Goal: Transaction & Acquisition: Purchase product/service

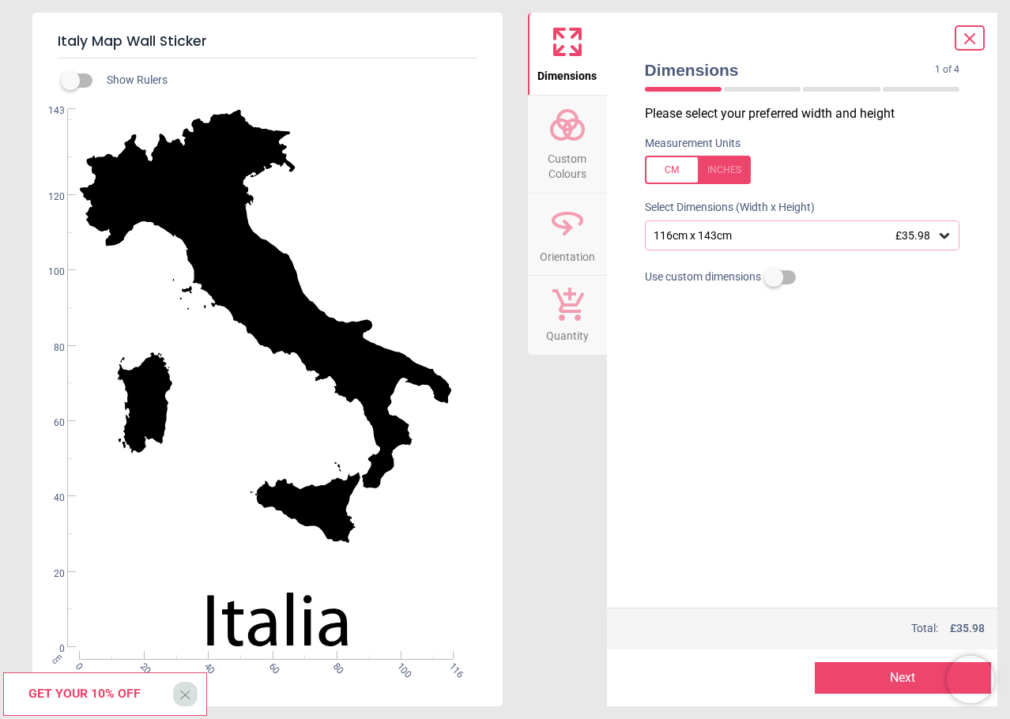
click at [573, 177] on span "Custom Colours" at bounding box center [568, 163] width 76 height 39
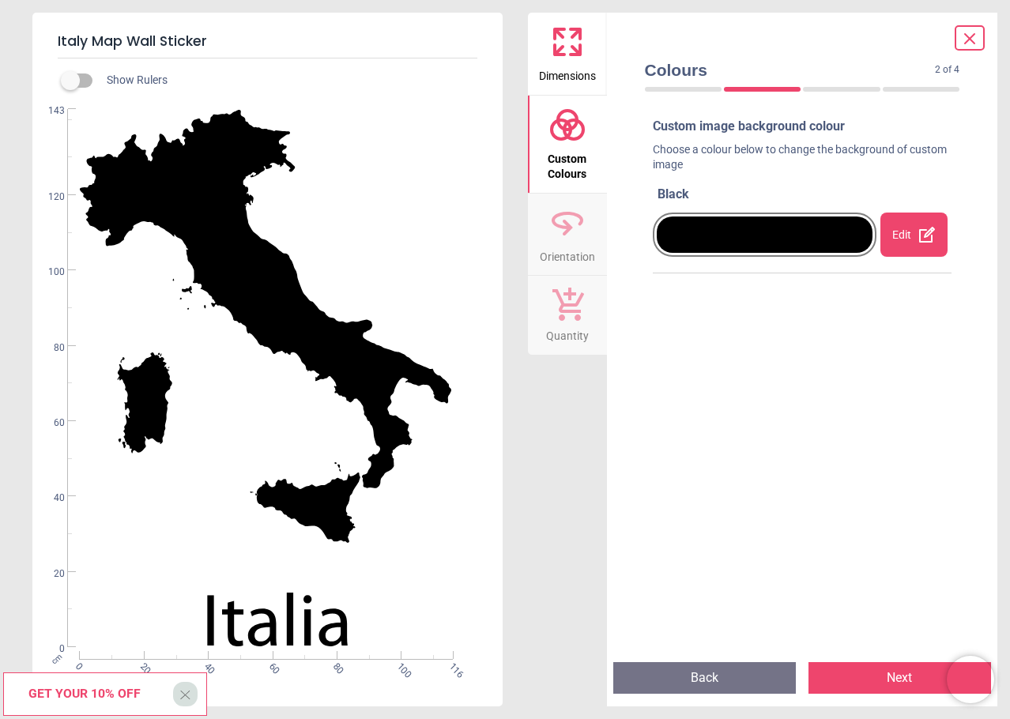
click at [784, 239] on div at bounding box center [765, 235] width 217 height 36
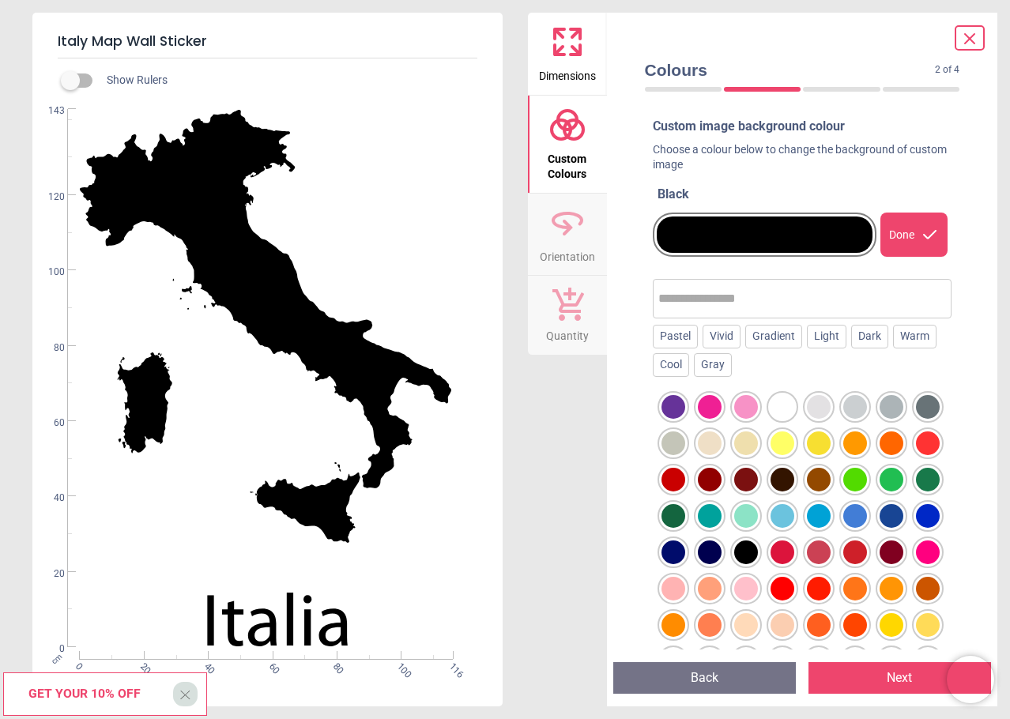
click at [792, 239] on div at bounding box center [765, 235] width 217 height 36
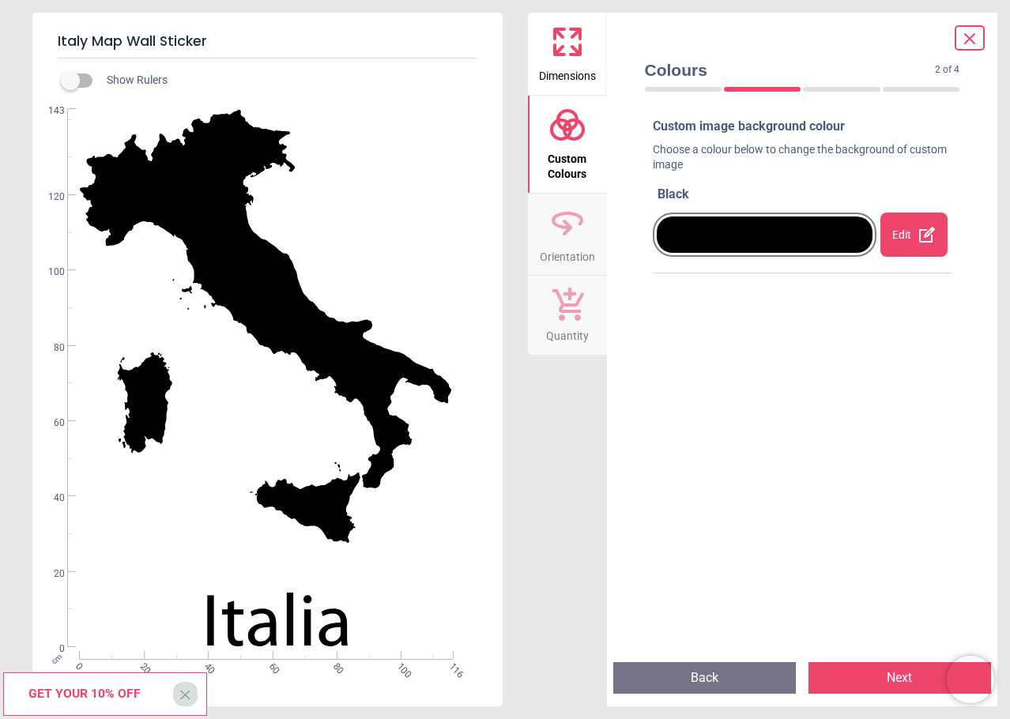
click at [791, 238] on div at bounding box center [765, 235] width 217 height 36
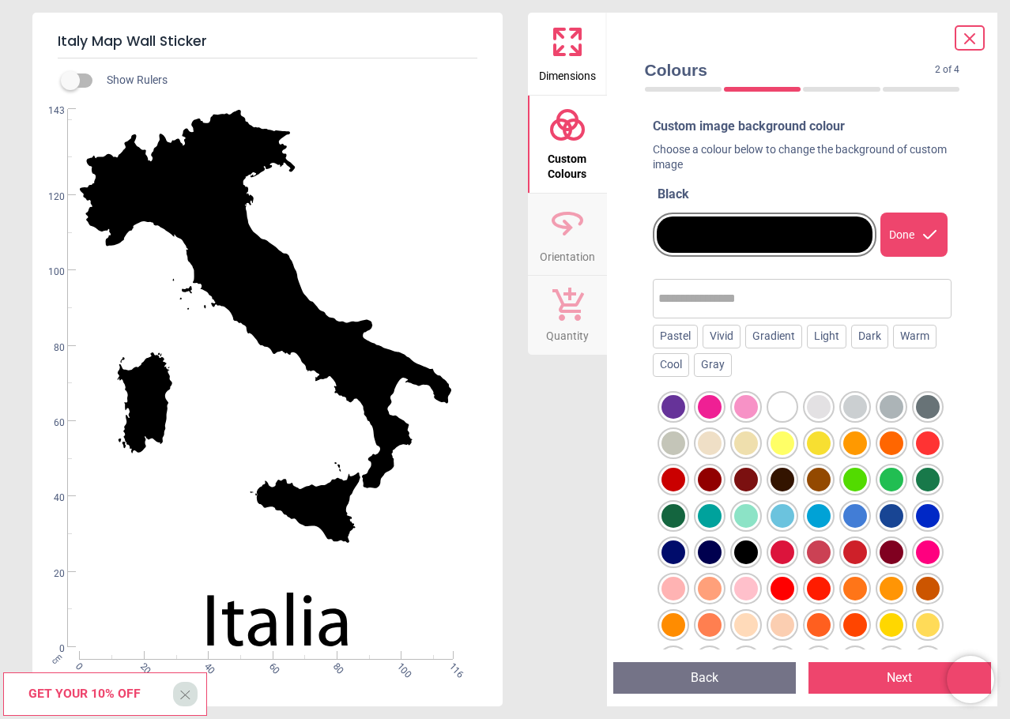
click at [685, 419] on div at bounding box center [674, 407] width 24 height 24
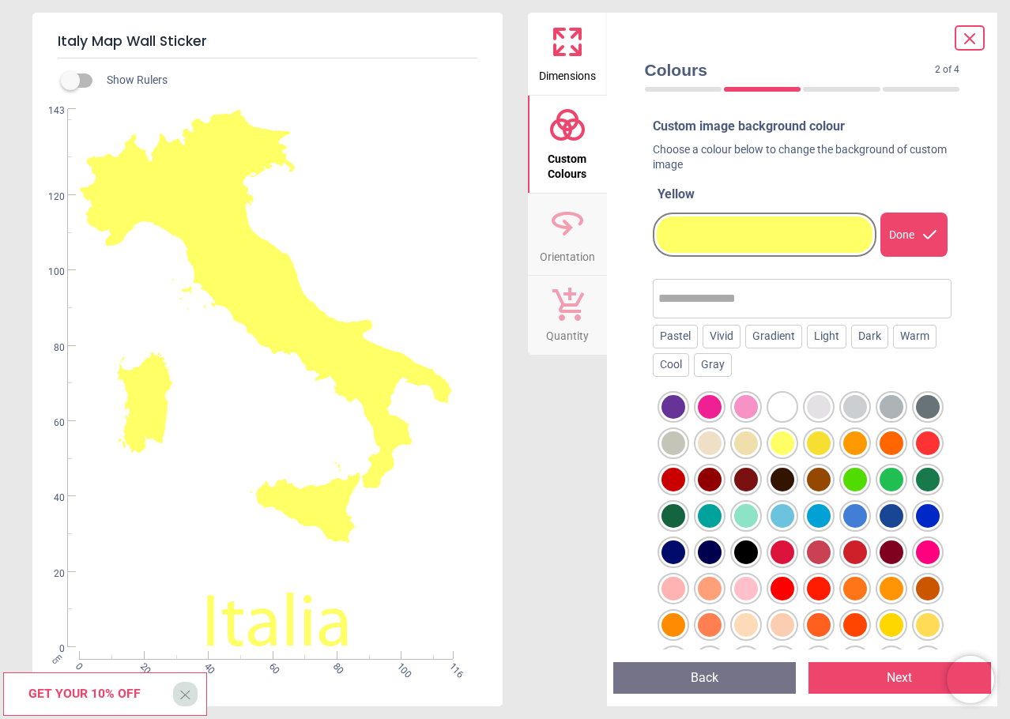
click at [685, 419] on div at bounding box center [674, 407] width 24 height 24
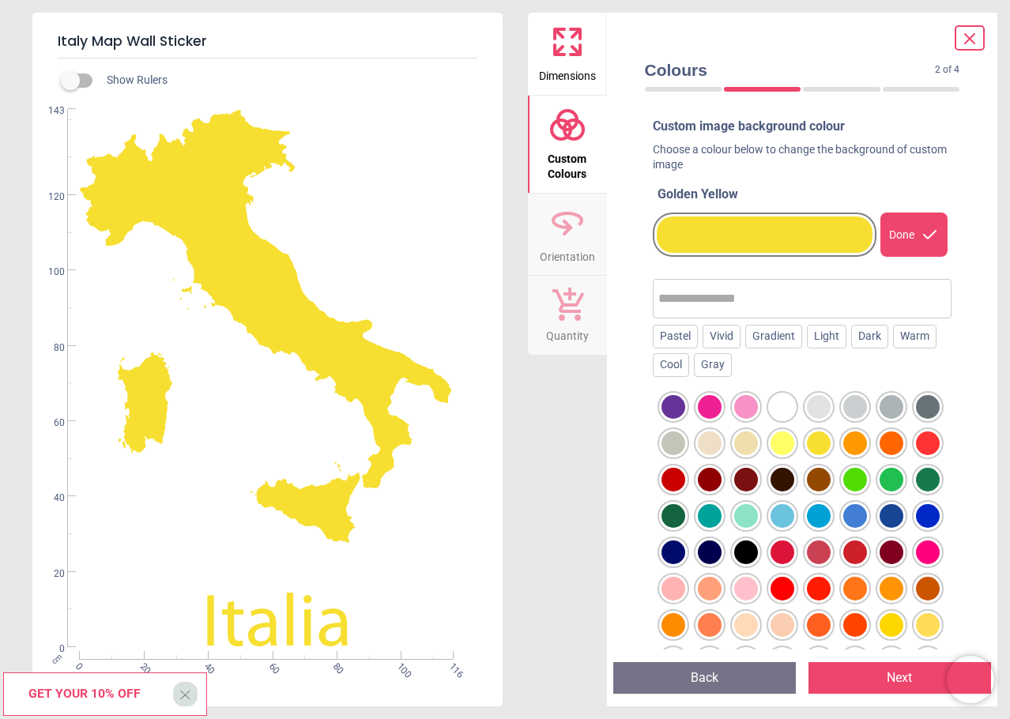
click at [685, 419] on div at bounding box center [674, 407] width 24 height 24
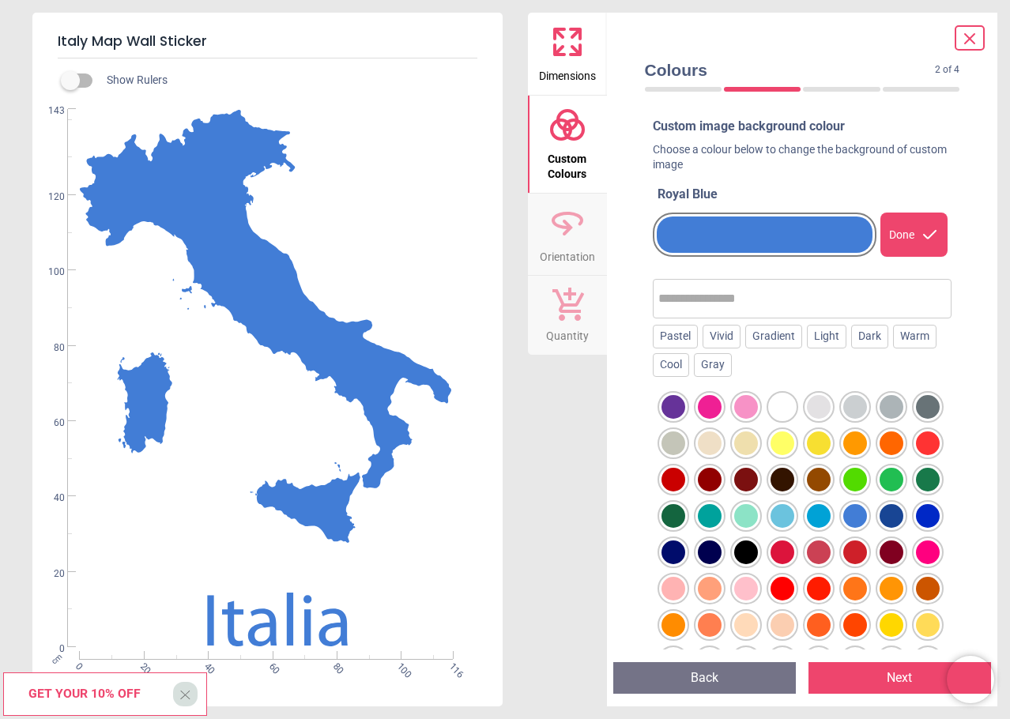
click at [685, 419] on div at bounding box center [674, 407] width 24 height 24
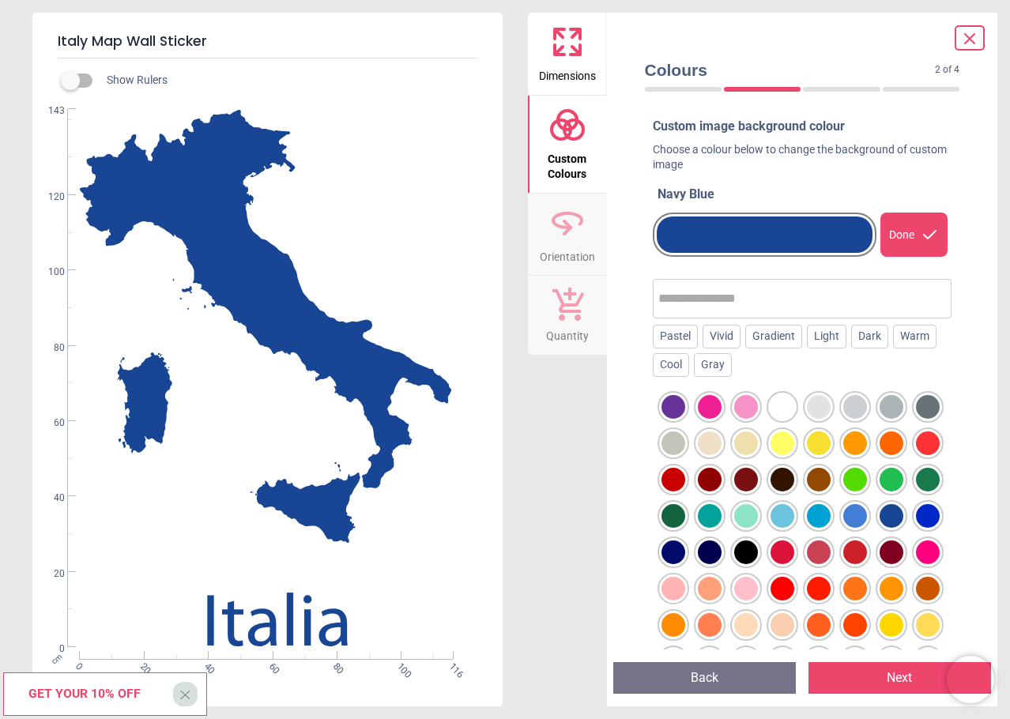
click at [685, 419] on div at bounding box center [674, 407] width 24 height 24
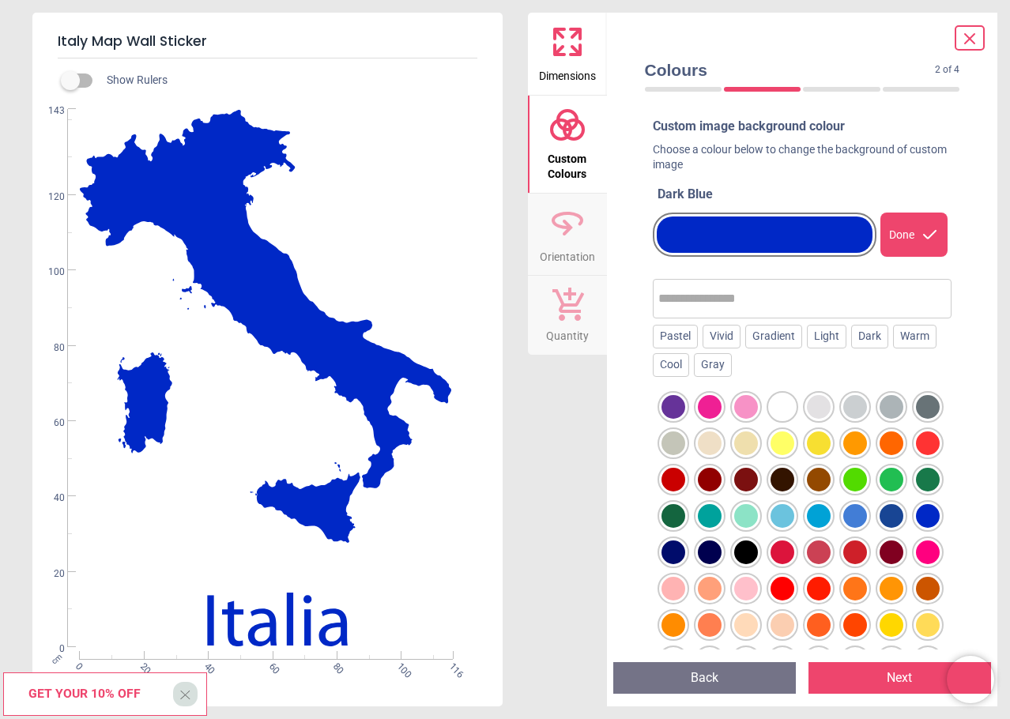
click at [685, 419] on div at bounding box center [674, 407] width 24 height 24
